Goal: Transaction & Acquisition: Obtain resource

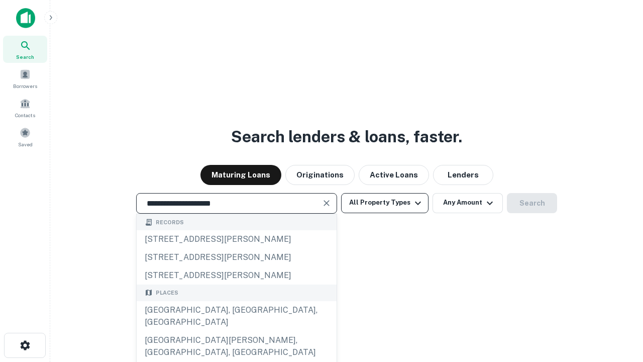
click at [236, 331] on div "[GEOGRAPHIC_DATA], [GEOGRAPHIC_DATA], [GEOGRAPHIC_DATA]" at bounding box center [237, 316] width 200 height 30
type input "**********"
click at [385, 202] on button "All Property Types" at bounding box center [384, 203] width 87 height 20
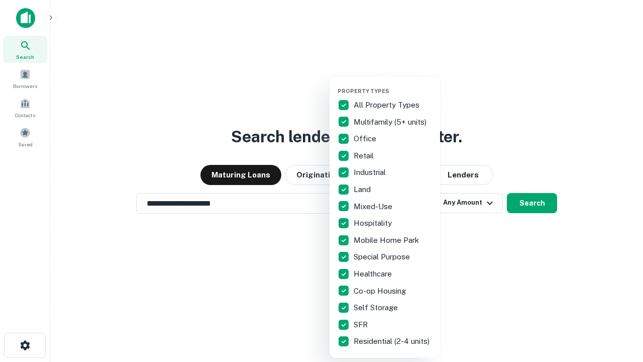
click at [393, 84] on button "button" at bounding box center [393, 84] width 110 height 1
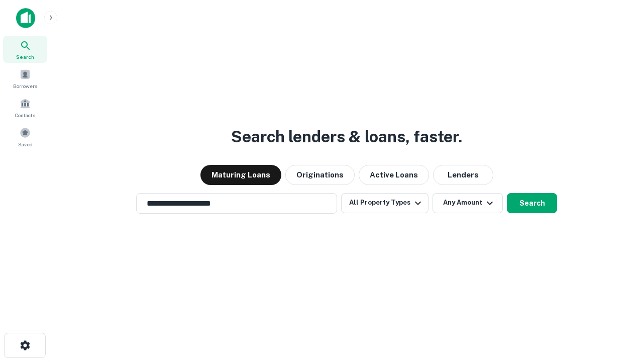
scroll to position [6, 121]
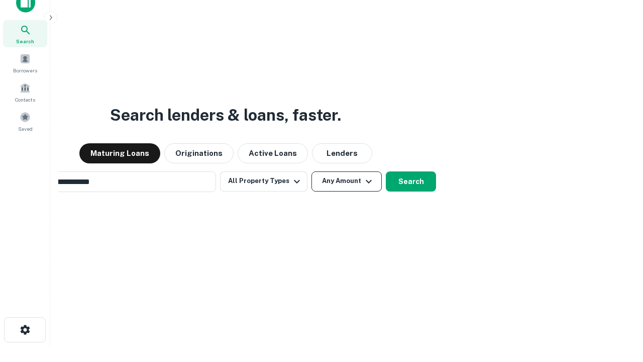
click at [311, 171] on button "Any Amount" at bounding box center [346, 181] width 70 height 20
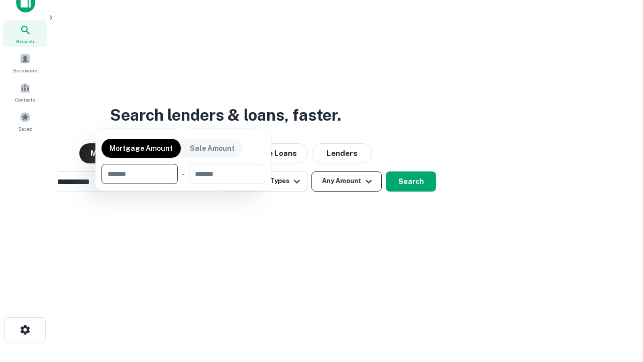
scroll to position [16, 0]
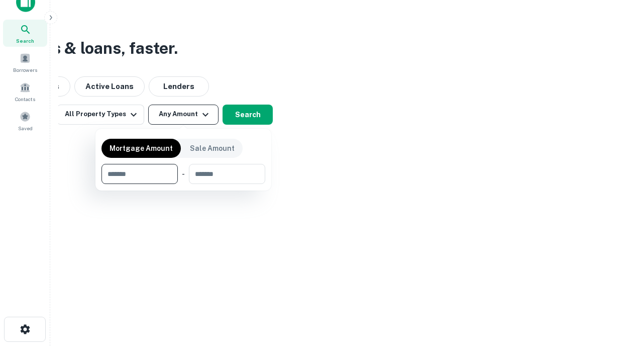
type input "*******"
click at [183, 184] on button "button" at bounding box center [183, 184] width 164 height 1
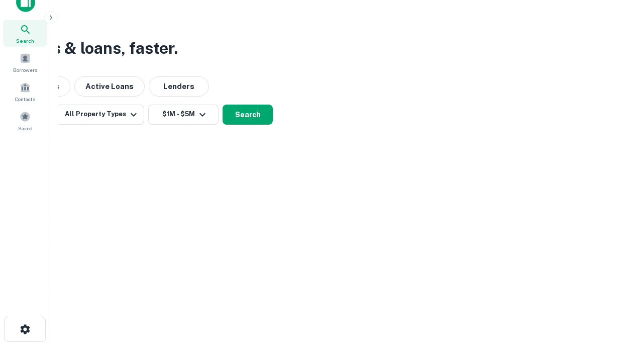
scroll to position [6, 185]
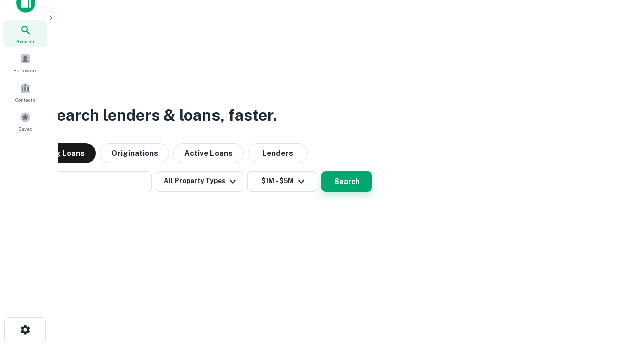
click at [321, 171] on button "Search" at bounding box center [346, 181] width 50 height 20
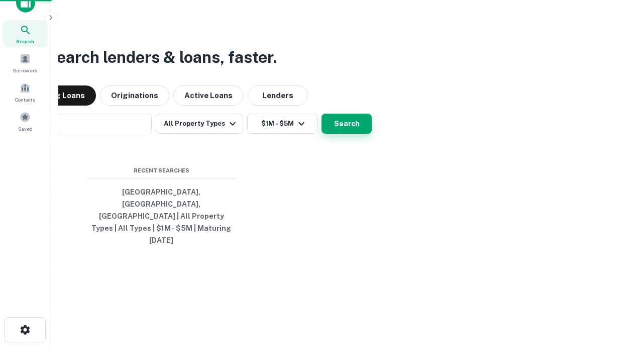
scroll to position [27, 284]
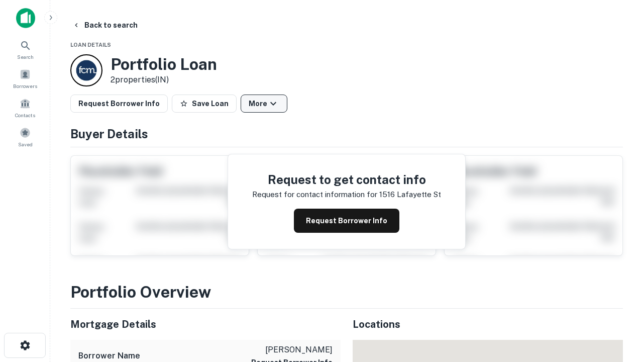
click at [264, 103] on button "More" at bounding box center [264, 103] width 47 height 18
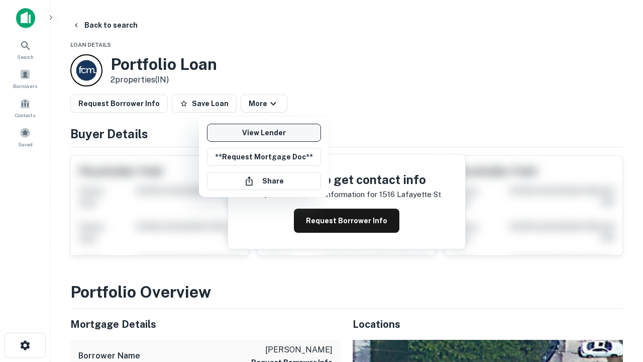
click at [264, 133] on link "View Lender" at bounding box center [264, 133] width 114 height 18
